Goal: Transaction & Acquisition: Purchase product/service

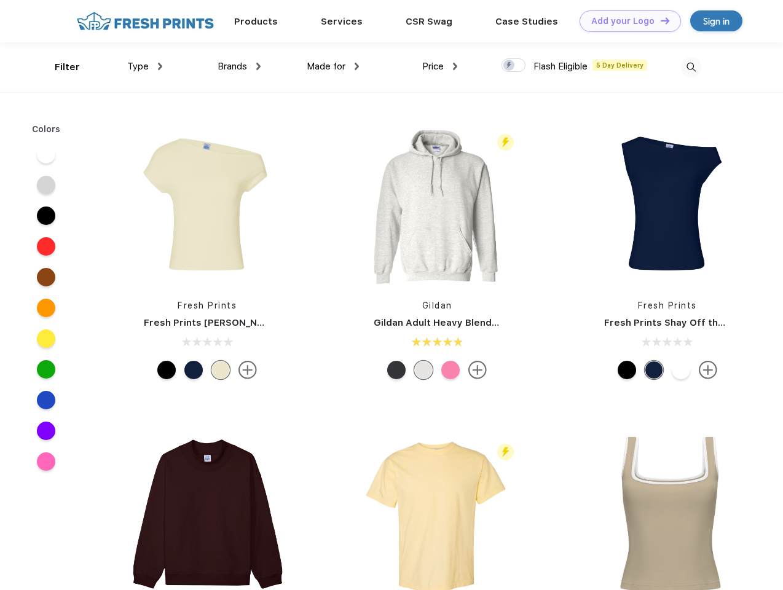
click at [626, 21] on link "Add your Logo Design Tool" at bounding box center [630, 21] width 101 height 22
click at [0, 0] on div "Design Tool" at bounding box center [0, 0] width 0 height 0
click at [660, 20] on link "Add your Logo Design Tool" at bounding box center [630, 21] width 101 height 22
click at [59, 67] on div "Filter" at bounding box center [67, 67] width 25 height 14
click at [145, 66] on span "Type" at bounding box center [138, 66] width 22 height 11
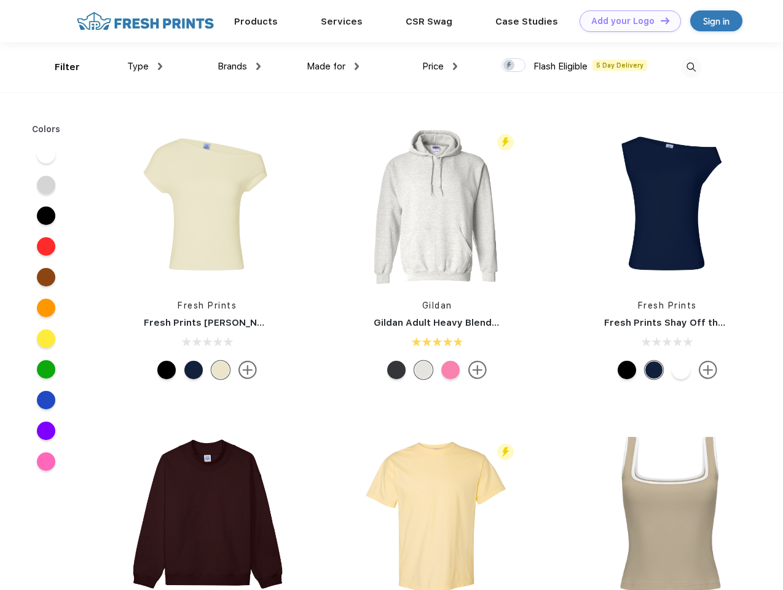
click at [239, 66] on span "Brands" at bounding box center [233, 66] width 30 height 11
click at [333, 66] on span "Made for" at bounding box center [326, 66] width 39 height 11
click at [440, 66] on span "Price" at bounding box center [433, 66] width 22 height 11
click at [514, 66] on div at bounding box center [514, 65] width 24 height 14
click at [510, 66] on input "checkbox" at bounding box center [506, 62] width 8 height 8
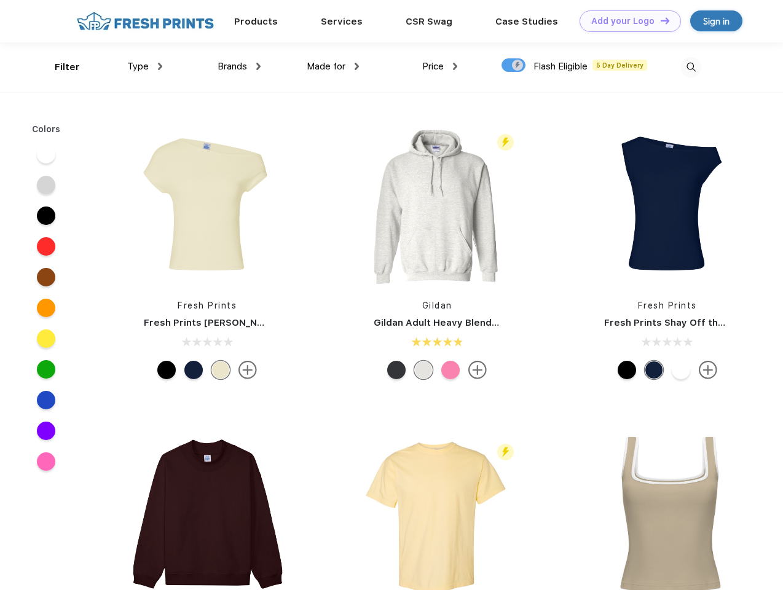
click at [691, 67] on img at bounding box center [691, 67] width 20 height 20
